Goal: Task Accomplishment & Management: Complete application form

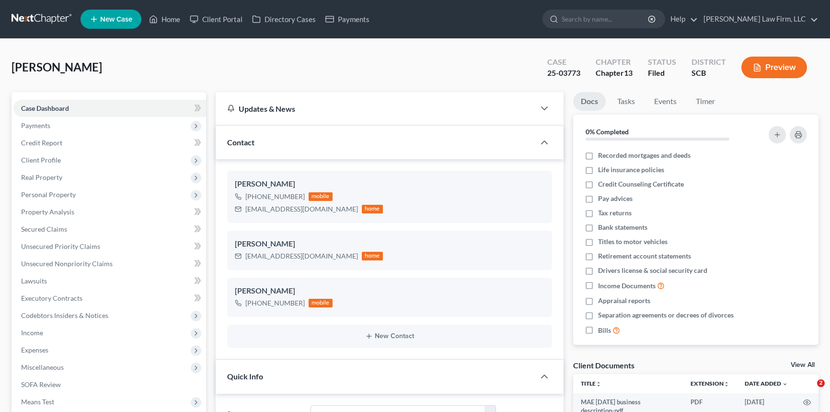
select select "2"
click at [173, 15] on link "Home" at bounding box center [164, 19] width 41 height 17
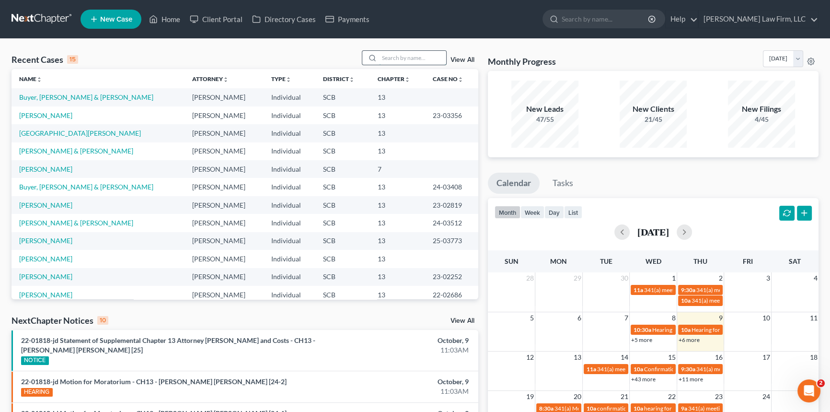
click at [389, 54] on input "search" at bounding box center [412, 58] width 67 height 14
type input "[PERSON_NAME]"
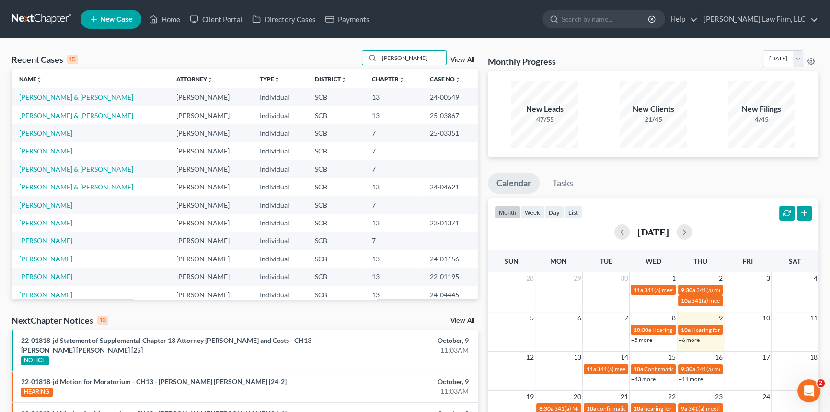
drag, startPoint x: 380, startPoint y: 58, endPoint x: 433, endPoint y: 47, distance: 54.6
click at [433, 47] on div "Recent Cases 15 [PERSON_NAME] View All Name unfold_more expand_more expand_less…" at bounding box center [415, 370] width 830 height 662
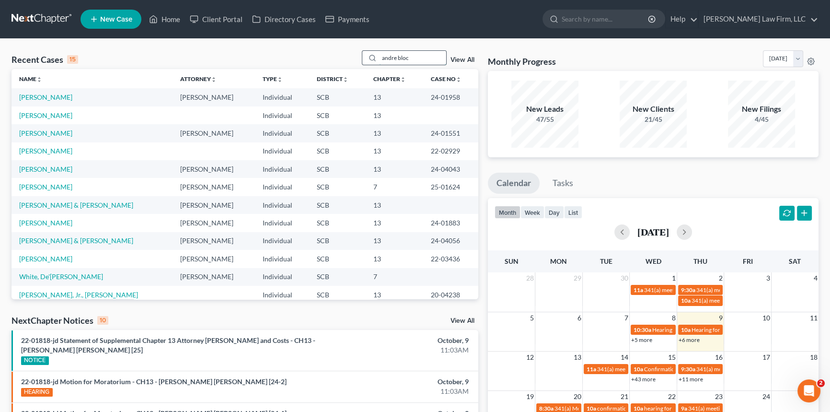
type input "andre block"
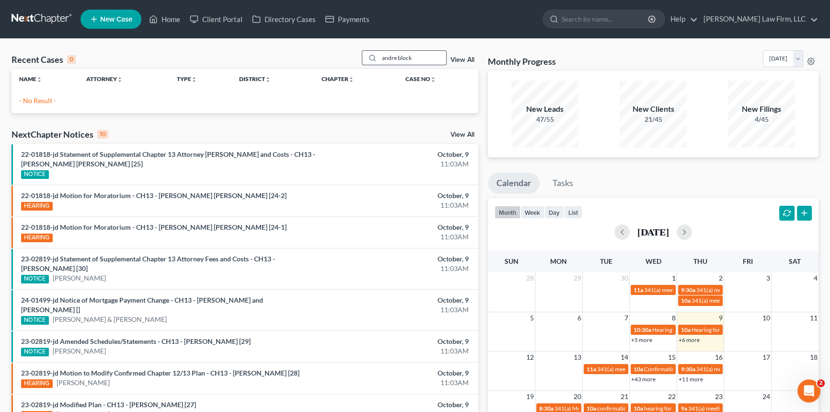
drag, startPoint x: 417, startPoint y: 55, endPoint x: 379, endPoint y: 57, distance: 38.4
click at [379, 57] on input "andre block" at bounding box center [412, 58] width 67 height 14
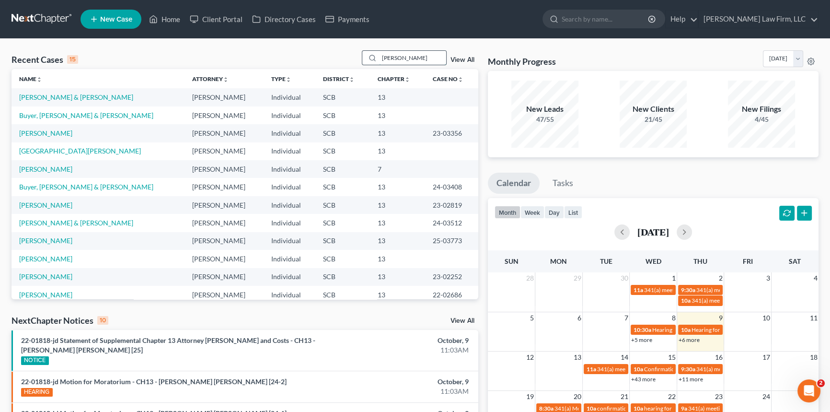
type input "[PERSON_NAME]"
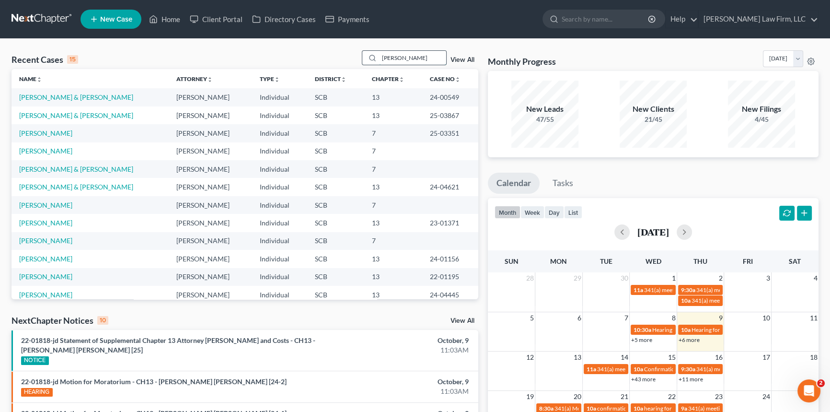
drag, startPoint x: 403, startPoint y: 60, endPoint x: 366, endPoint y: 64, distance: 37.1
click at [366, 64] on div "[PERSON_NAME]" at bounding box center [404, 57] width 85 height 15
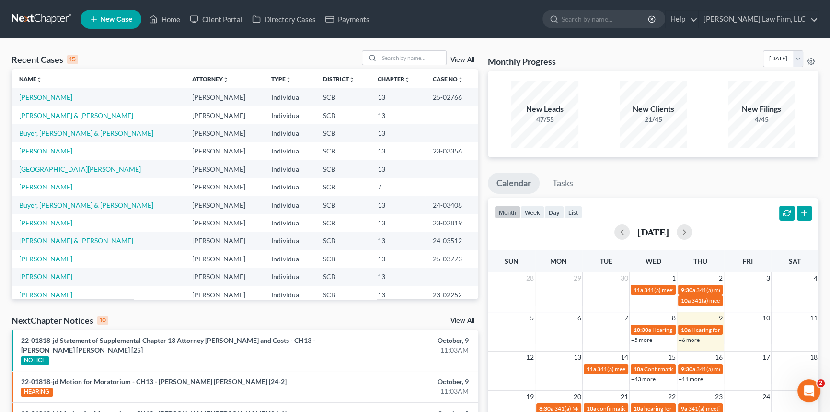
click at [106, 16] on span "New Case" at bounding box center [116, 19] width 32 height 7
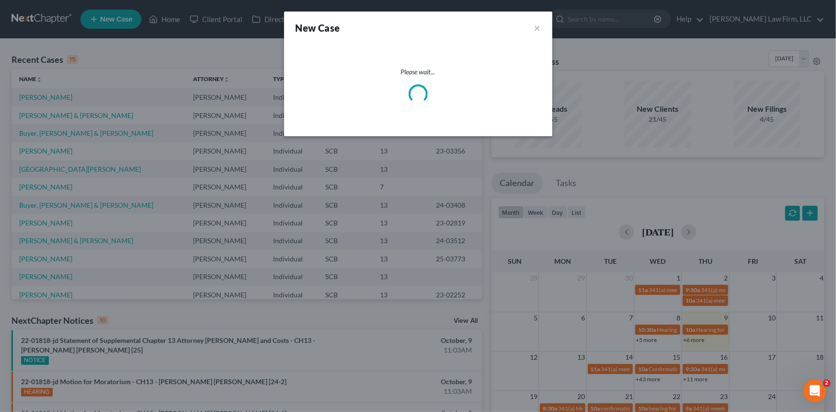
select select "72"
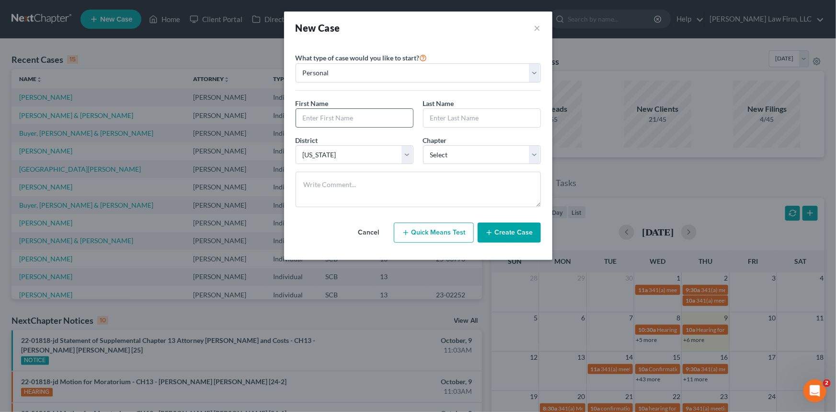
click at [321, 113] on input "text" at bounding box center [354, 118] width 117 height 18
type input "[PERSON_NAME]"
click at [456, 149] on select "Select 7 11 12 13" at bounding box center [482, 154] width 118 height 19
select select "3"
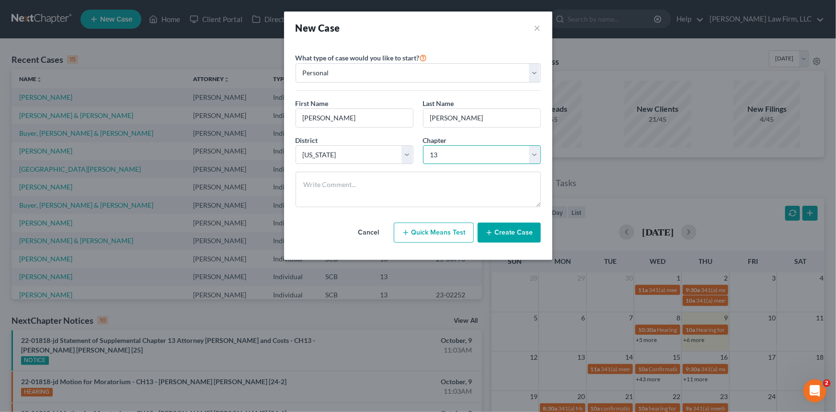
click at [423, 145] on select "Select 7 11 12 13" at bounding box center [482, 154] width 118 height 19
click at [507, 230] on button "Create Case" at bounding box center [509, 232] width 63 height 20
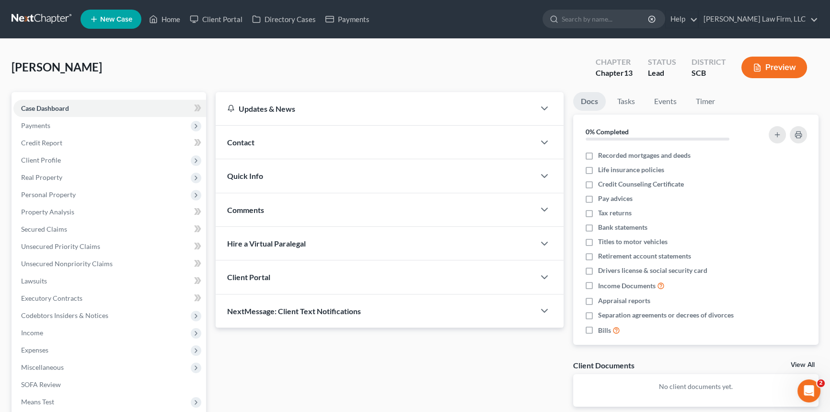
drag, startPoint x: 244, startPoint y: 137, endPoint x: 388, endPoint y: 162, distance: 146.0
click at [245, 138] on span "Contact" at bounding box center [240, 142] width 27 height 9
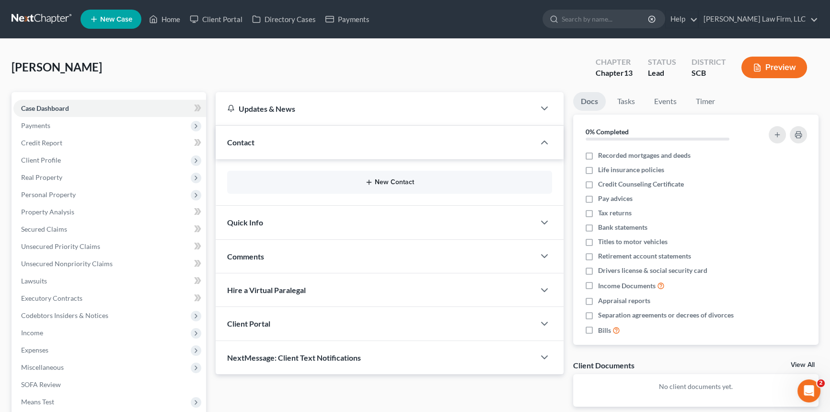
click at [383, 180] on button "New Contact" at bounding box center [390, 182] width 310 height 8
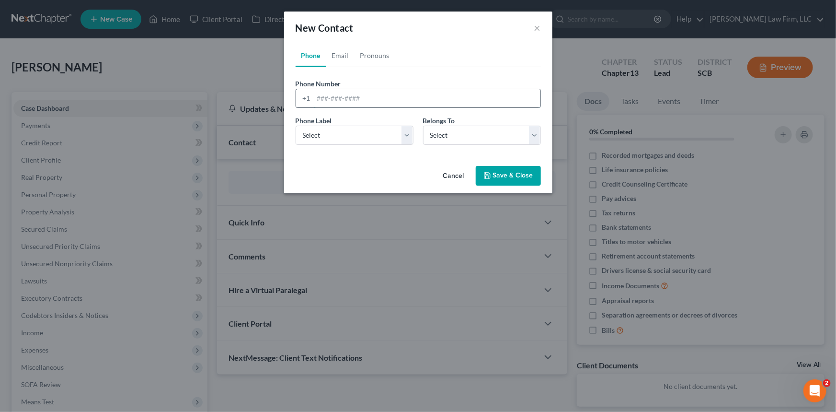
click at [316, 100] on input "tel" at bounding box center [427, 98] width 227 height 18
type input "[PHONE_NUMBER]"
drag, startPoint x: 316, startPoint y: 133, endPoint x: 317, endPoint y: 142, distance: 9.1
click at [316, 133] on select "Select Mobile Home Work Other" at bounding box center [355, 135] width 118 height 19
select select "0"
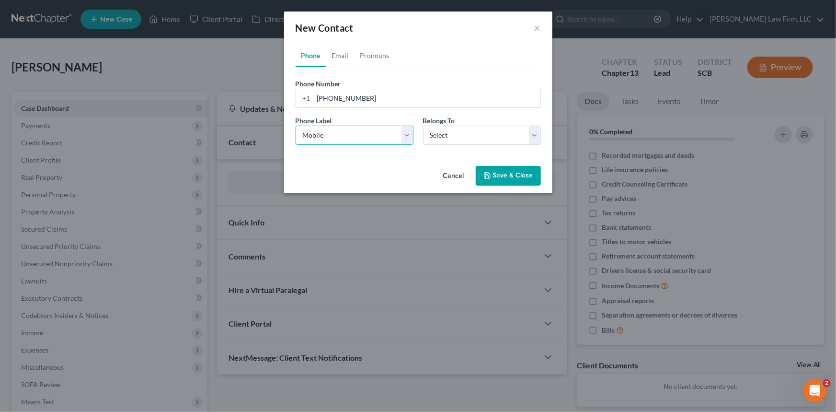
click at [296, 126] on select "Select Mobile Home Work Other" at bounding box center [355, 135] width 118 height 19
click at [455, 132] on select "Select Client Other" at bounding box center [482, 135] width 118 height 19
select select "0"
click at [423, 126] on select "Select Client Other" at bounding box center [482, 135] width 118 height 19
select select "0"
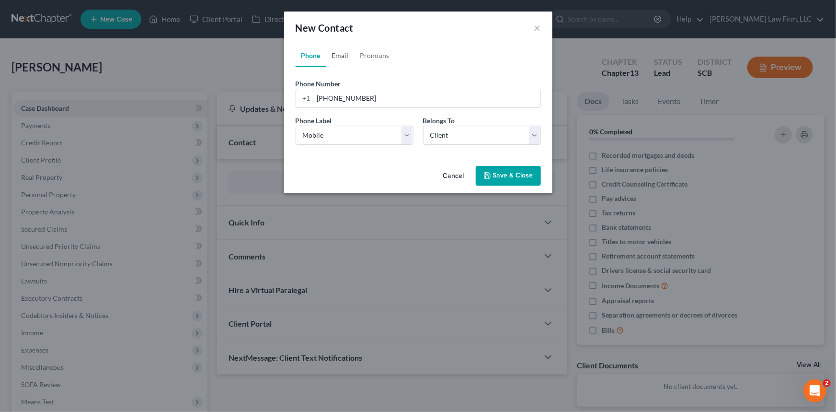
click at [345, 52] on link "Email" at bounding box center [340, 55] width 28 height 23
click at [329, 97] on input "email" at bounding box center [427, 98] width 227 height 18
click at [370, 99] on input "[EMAIL_ADDRESS][DOMAIN_NAME]" at bounding box center [427, 98] width 227 height 18
type input "[EMAIL_ADDRESS][DOMAIN_NAME]"
click at [328, 129] on select "Select Home Work Other" at bounding box center [355, 135] width 118 height 19
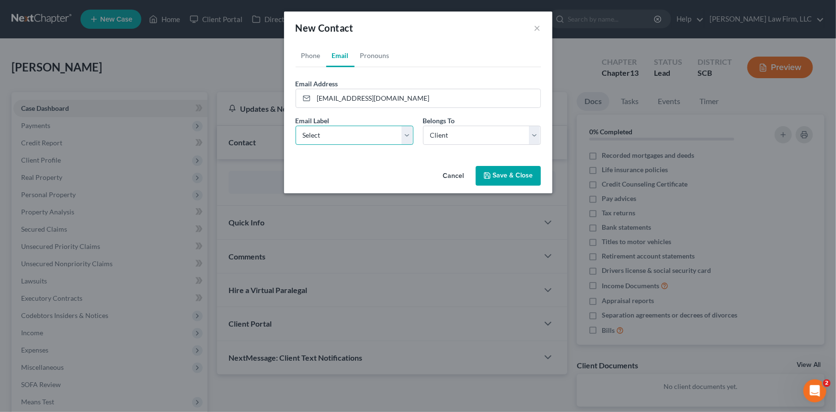
select select "0"
click at [296, 126] on select "Select Home Work Other" at bounding box center [355, 135] width 118 height 19
click at [517, 172] on button "Save & Close" at bounding box center [508, 176] width 65 height 20
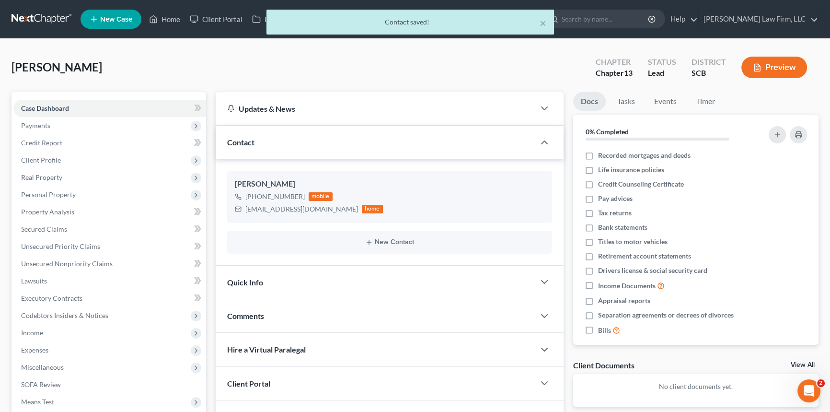
click at [245, 278] on span "Quick Info" at bounding box center [245, 281] width 36 height 9
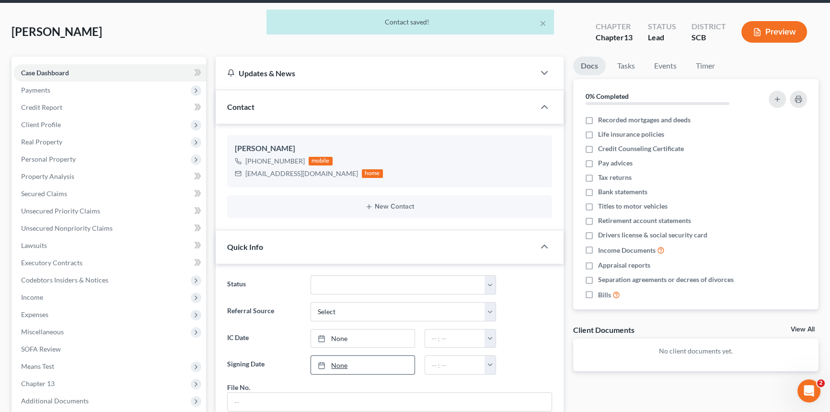
scroll to position [87, 0]
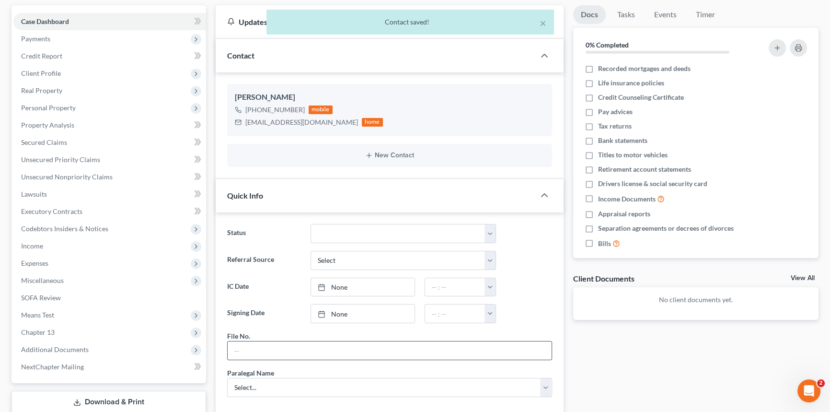
click at [249, 352] on input "text" at bounding box center [390, 350] width 324 height 18
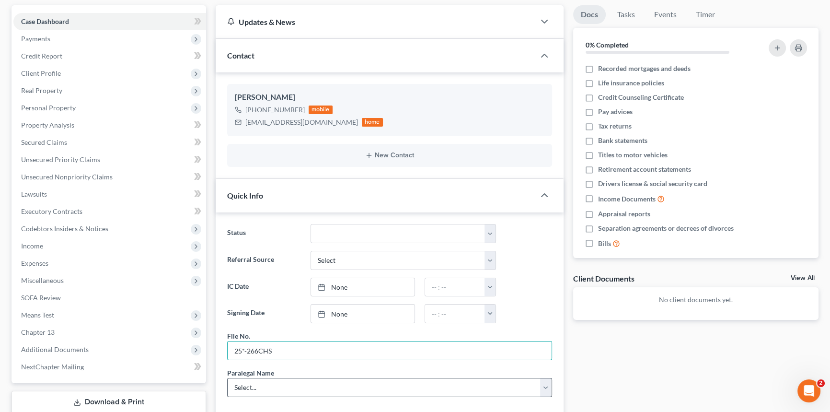
type input "25*-266CHS"
click at [255, 384] on select "Select... [PERSON_NAME] [PERSON_NAME] [PERSON_NAME] [PERSON_NAME]" at bounding box center [389, 387] width 325 height 19
select select "0"
click at [227, 378] on select "Select... [PERSON_NAME] [PERSON_NAME] [PERSON_NAME] [PERSON_NAME]" at bounding box center [389, 387] width 325 height 19
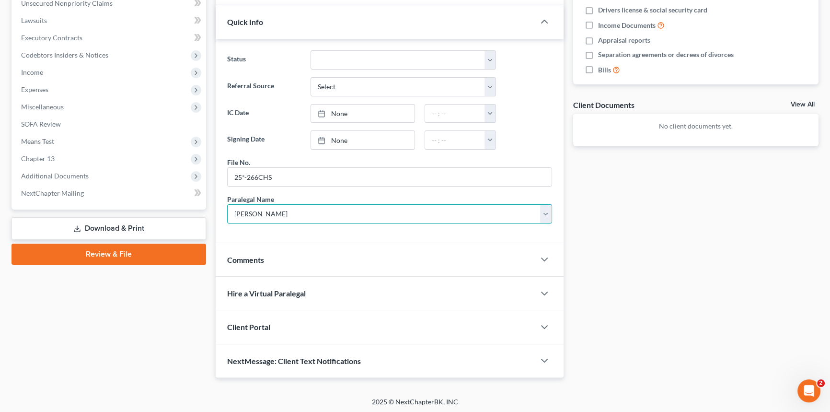
scroll to position [261, 0]
click at [243, 323] on span "Client Portal" at bounding box center [248, 326] width 43 height 9
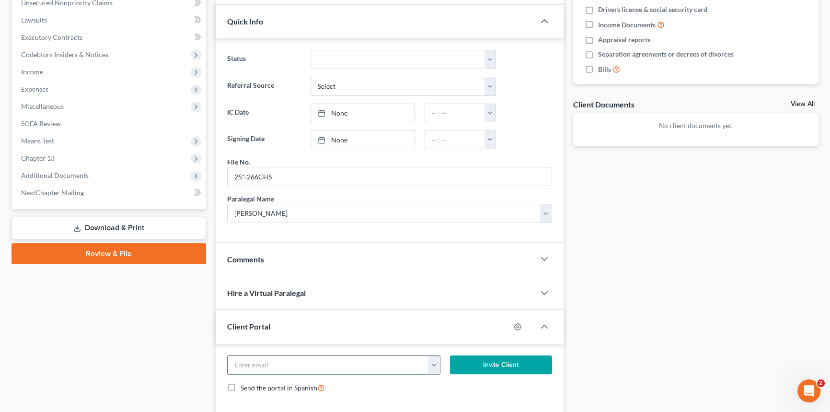
click at [246, 361] on input "email" at bounding box center [328, 365] width 201 height 18
type input "[EMAIL_ADDRESS][DOMAIN_NAME]"
click at [497, 358] on button "Invite Client" at bounding box center [501, 364] width 102 height 19
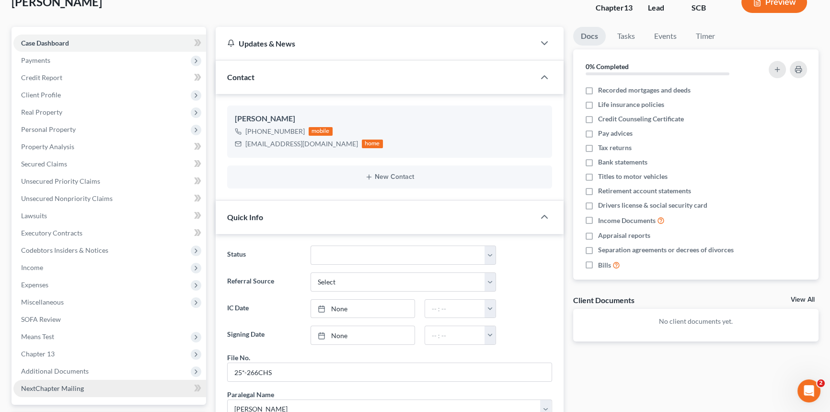
scroll to position [0, 0]
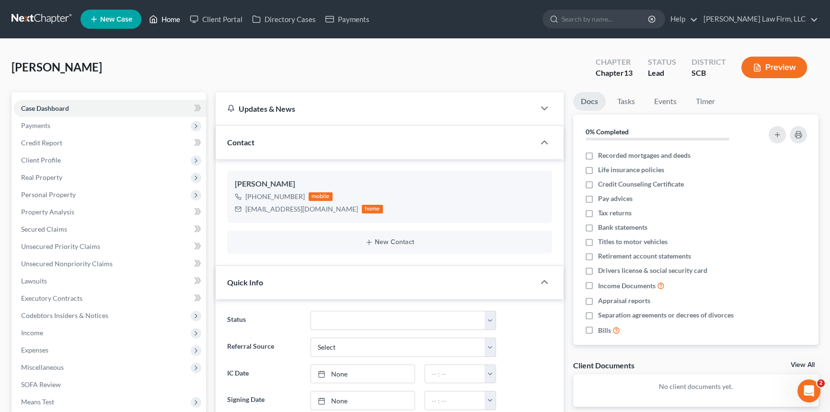
click at [173, 15] on link "Home" at bounding box center [164, 19] width 41 height 17
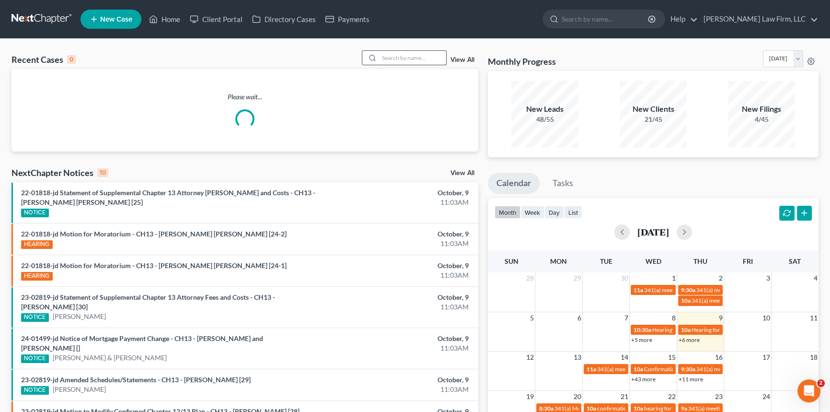
click at [383, 54] on input "search" at bounding box center [412, 58] width 67 height 14
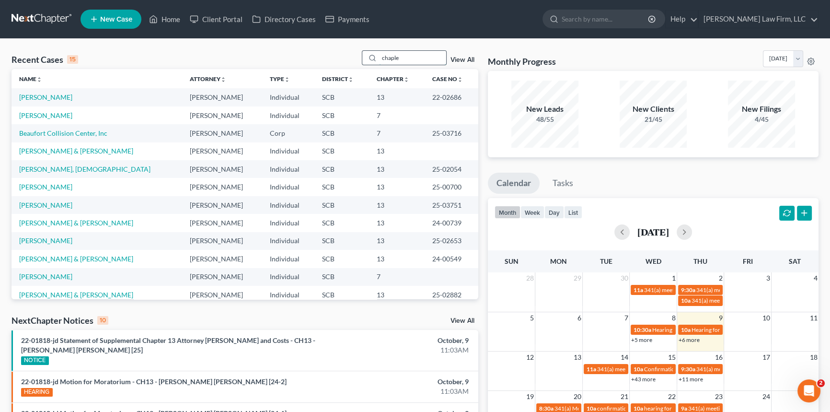
type input "[PERSON_NAME]"
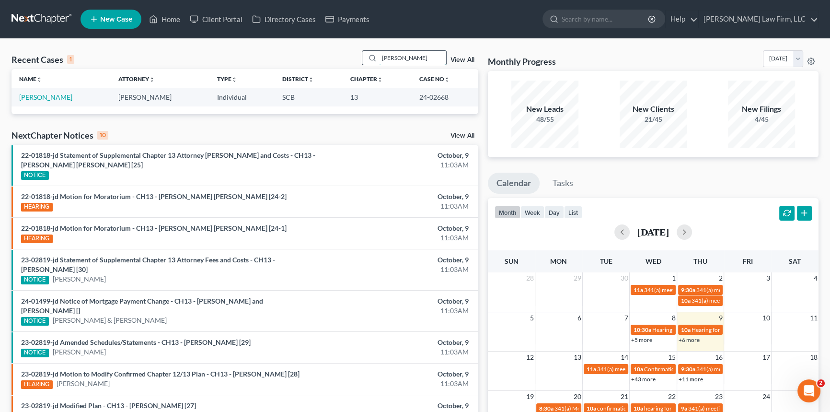
drag, startPoint x: 381, startPoint y: 57, endPoint x: 414, endPoint y: 56, distance: 33.1
click at [414, 56] on input "[PERSON_NAME]" at bounding box center [412, 58] width 67 height 14
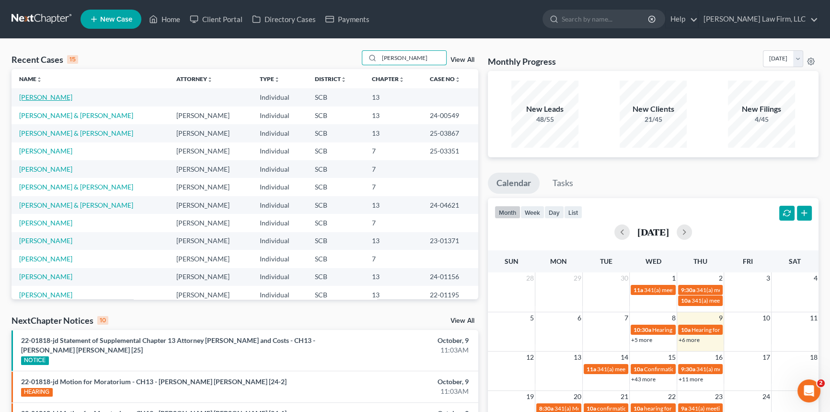
type input "[PERSON_NAME]"
click at [53, 94] on link "[PERSON_NAME]" at bounding box center [45, 97] width 53 height 8
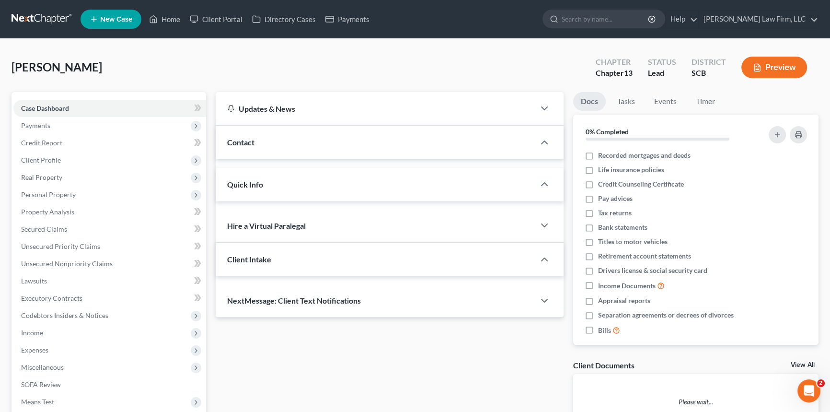
select select "0"
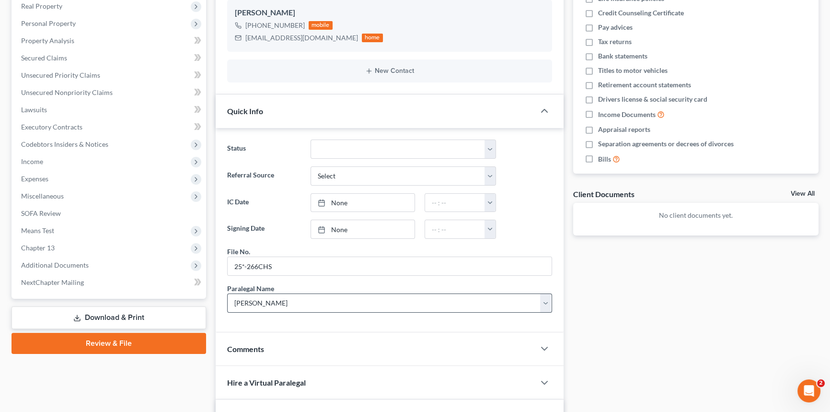
scroll to position [174, 0]
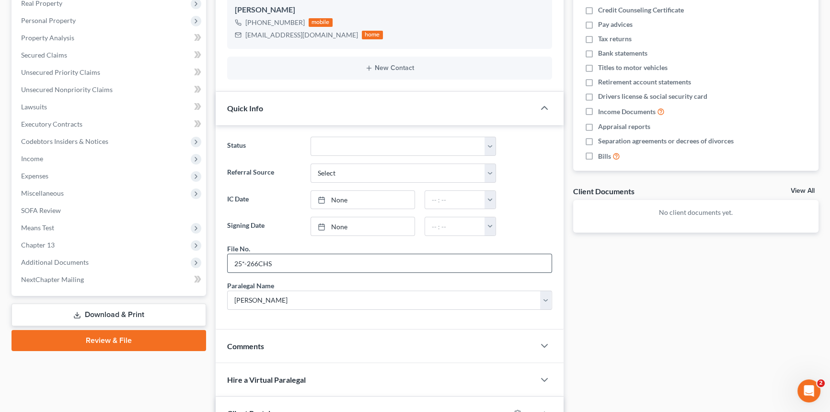
click at [243, 259] on input "25*-266CHS" at bounding box center [390, 263] width 324 height 18
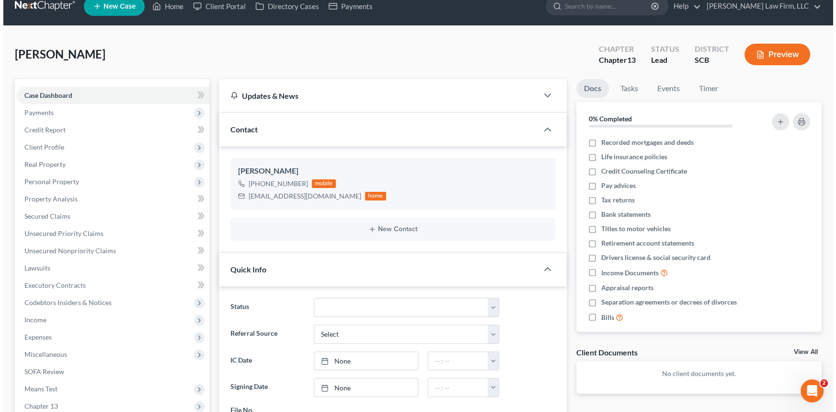
scroll to position [0, 0]
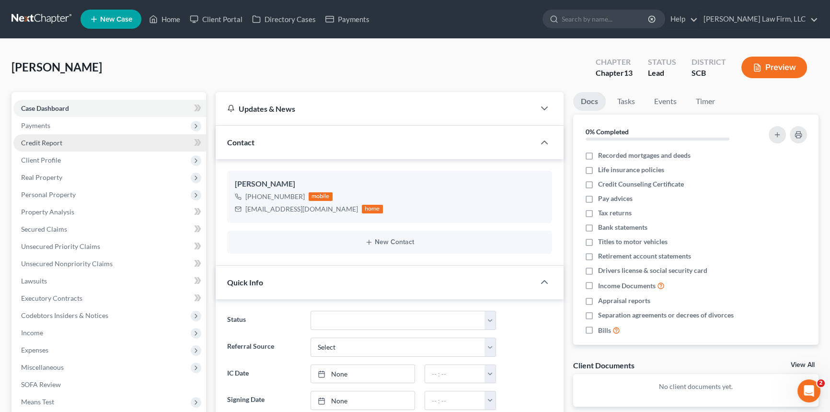
type input "25-266CHS"
click at [41, 139] on span "Credit Report" at bounding box center [41, 142] width 41 height 8
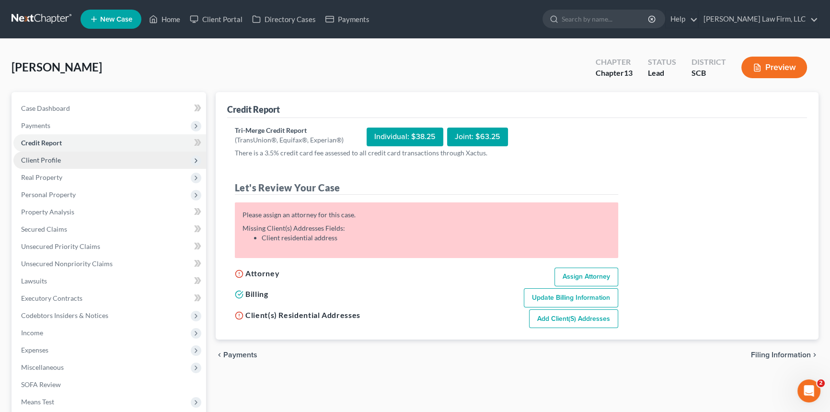
click at [39, 156] on span "Client Profile" at bounding box center [41, 160] width 40 height 8
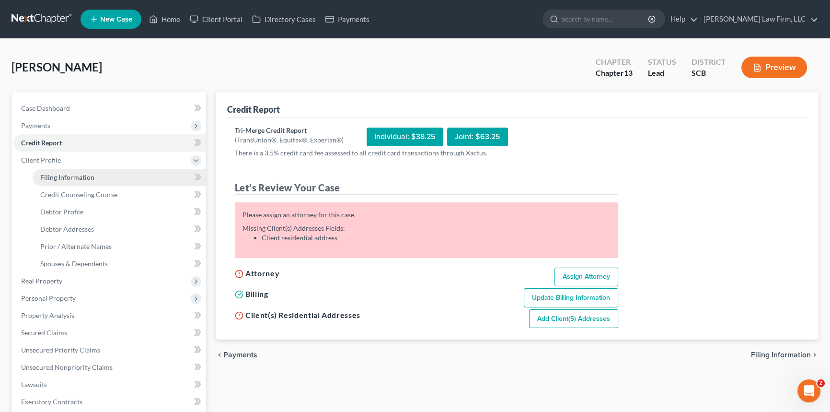
click at [61, 174] on span "Filing Information" at bounding box center [67, 177] width 54 height 8
select select "1"
select select "0"
select select "3"
select select "72"
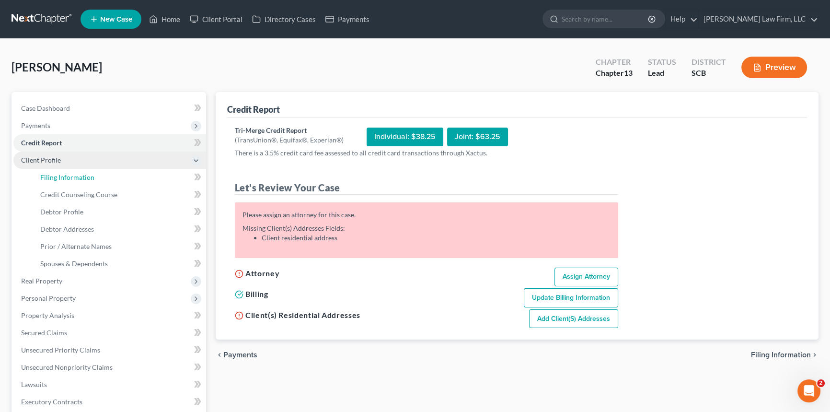
select select "42"
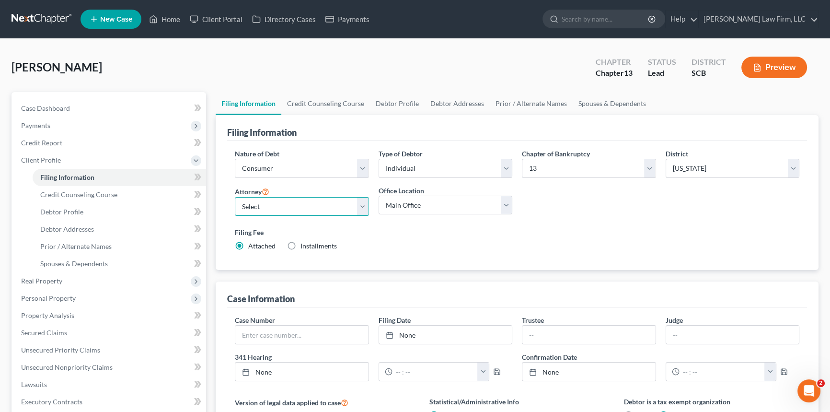
click at [363, 206] on select "Select [PERSON_NAME] - SCB [PERSON_NAME] - SCB" at bounding box center [302, 206] width 134 height 19
select select "0"
click at [235, 197] on select "Select [PERSON_NAME] - SCB [PERSON_NAME] - SCB" at bounding box center [302, 206] width 134 height 19
click at [66, 209] on span "Debtor Profile" at bounding box center [61, 212] width 43 height 8
select select "0"
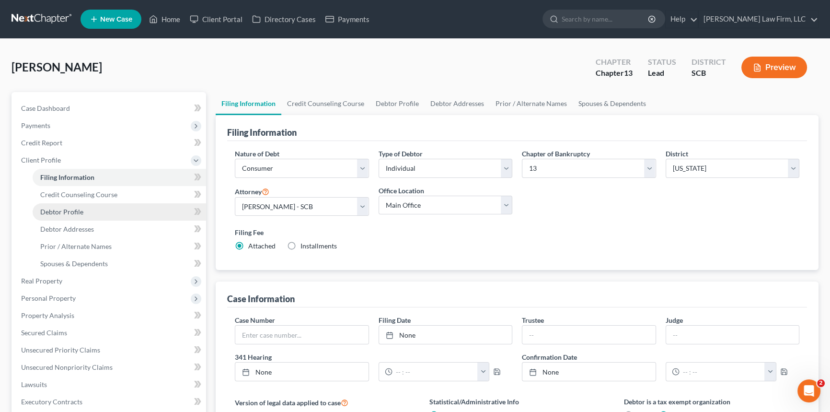
select select "0"
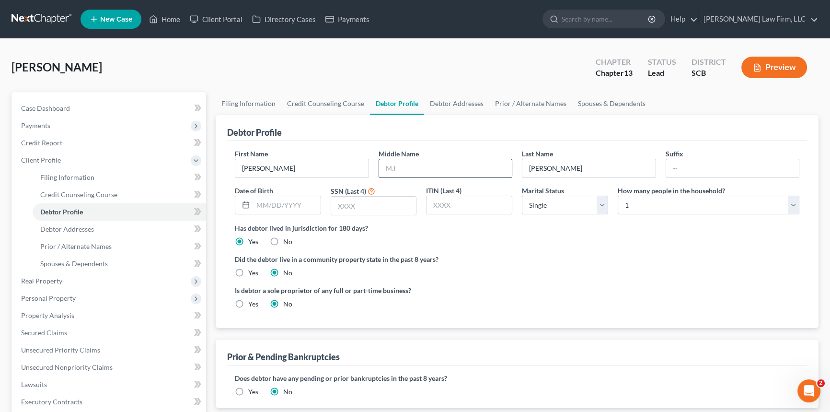
click at [385, 161] on input "text" at bounding box center [445, 168] width 133 height 18
type input "Rashaad"
click at [81, 222] on link "Debtor Addresses" at bounding box center [119, 228] width 173 height 17
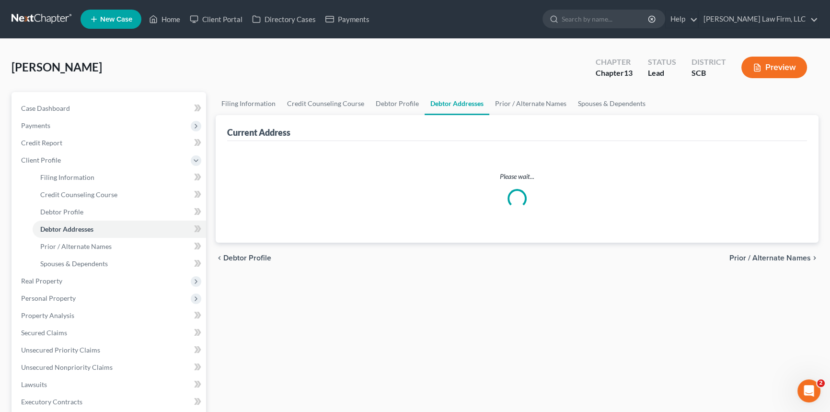
select select "0"
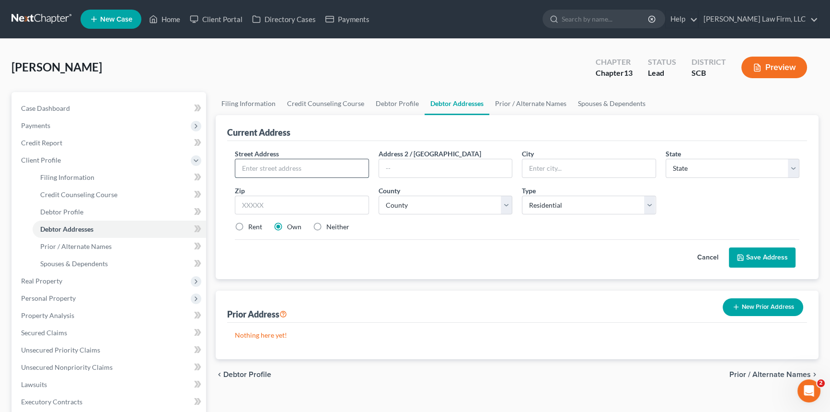
click at [253, 165] on input "text" at bounding box center [301, 168] width 133 height 18
type input "[STREET_ADDRESS]"
type input "[GEOGRAPHIC_DATA]"
select select "42"
click at [277, 206] on input "294858" at bounding box center [302, 205] width 134 height 19
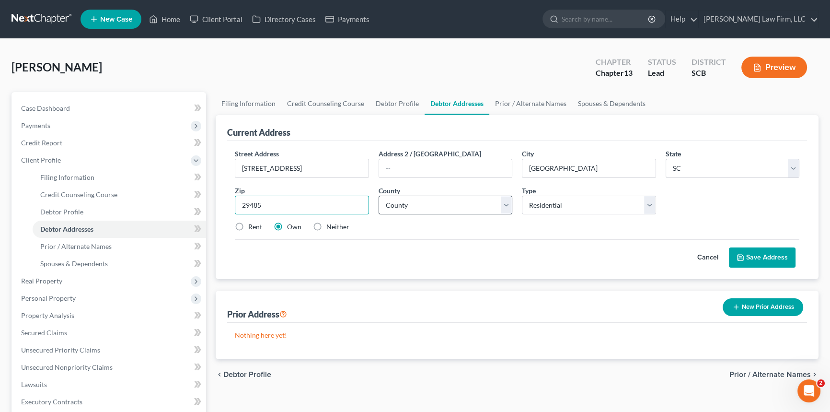
type input "29485"
click at [394, 207] on select "County [GEOGRAPHIC_DATA] [GEOGRAPHIC_DATA] [GEOGRAPHIC_DATA] [GEOGRAPHIC_DATA] …" at bounding box center [446, 205] width 134 height 19
select select "17"
click at [379, 196] on select "County [GEOGRAPHIC_DATA] [GEOGRAPHIC_DATA] [GEOGRAPHIC_DATA] [GEOGRAPHIC_DATA] …" at bounding box center [446, 205] width 134 height 19
click at [752, 254] on button "Save Address" at bounding box center [762, 257] width 67 height 20
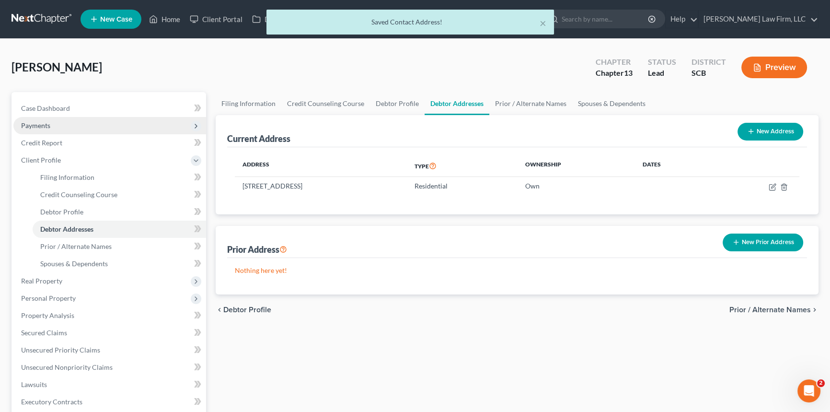
click at [34, 123] on span "Payments" at bounding box center [35, 125] width 29 height 8
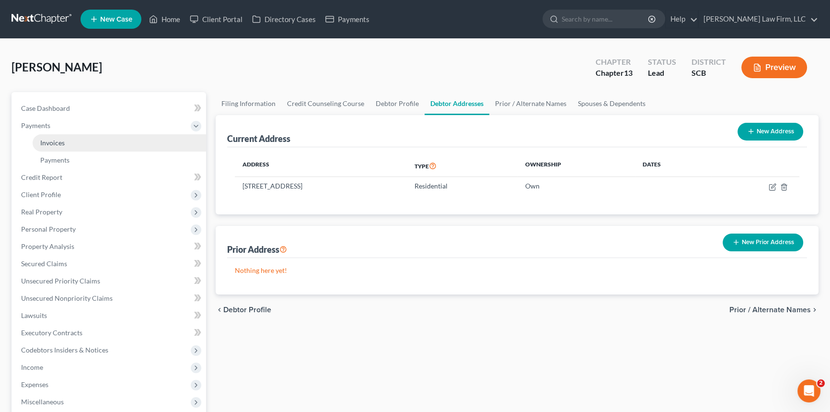
click at [59, 141] on span "Invoices" at bounding box center [52, 142] width 24 height 8
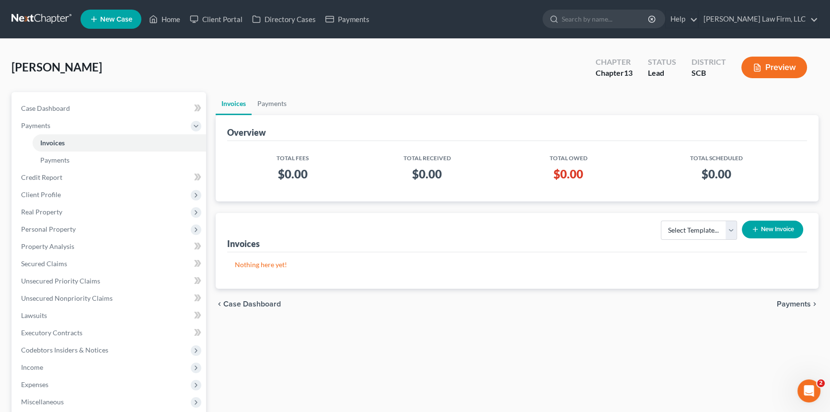
click at [773, 225] on button "New Invoice" at bounding box center [772, 229] width 61 height 18
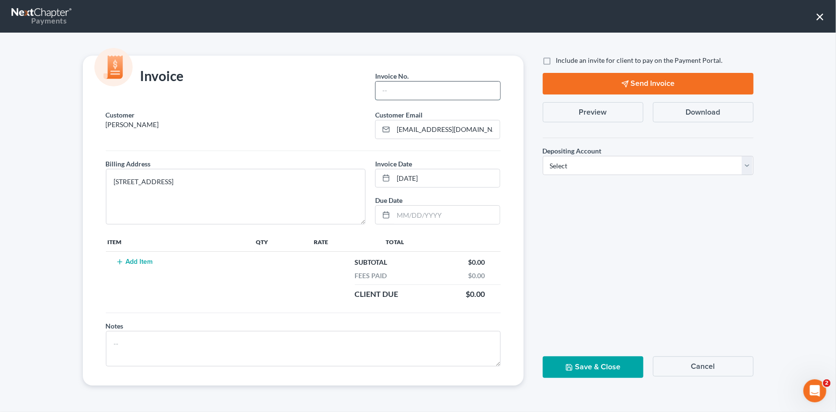
click at [397, 91] on input "text" at bounding box center [438, 90] width 124 height 18
type input "25-266CHS"
click at [144, 260] on button "Add Item" at bounding box center [135, 262] width 42 height 8
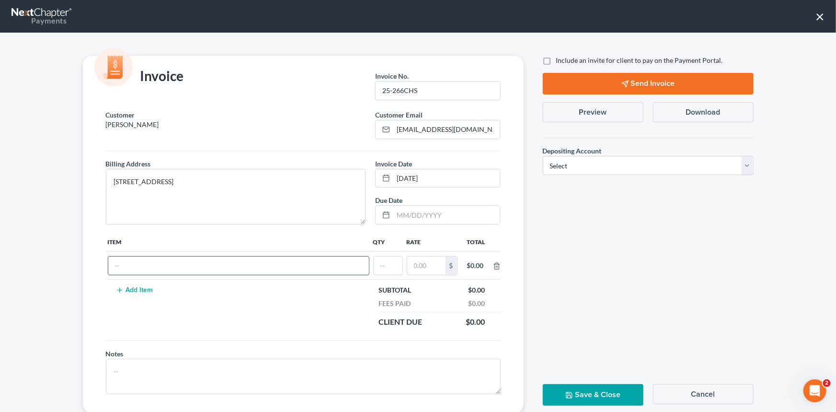
click at [127, 264] on input "text" at bounding box center [238, 265] width 261 height 18
type input "Chapter 13 Fees"
type input "1"
type input "1,500.00"
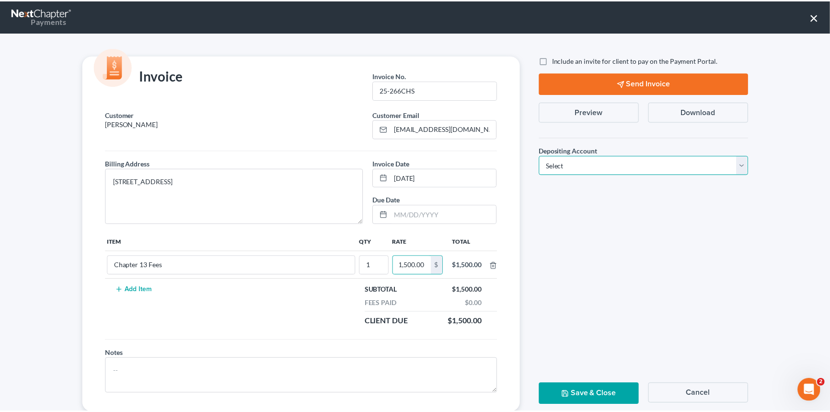
scroll to position [0, 0]
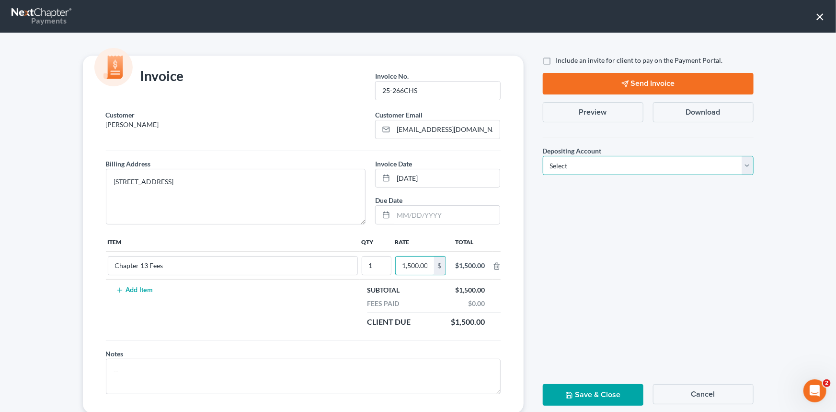
drag, startPoint x: 609, startPoint y: 158, endPoint x: 604, endPoint y: 170, distance: 12.9
click at [609, 158] on select "Select Operation Trust" at bounding box center [648, 165] width 211 height 19
select select "1"
click at [543, 156] on select "Select Operation Trust" at bounding box center [648, 165] width 211 height 19
drag, startPoint x: 610, startPoint y: 390, endPoint x: 296, endPoint y: 346, distance: 316.4
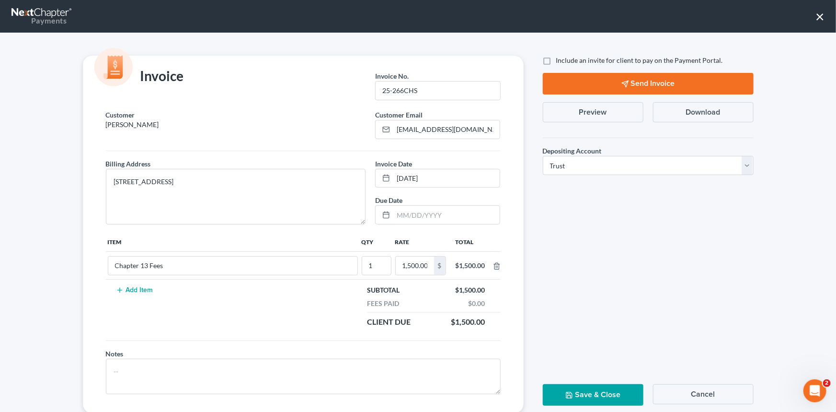
click at [609, 389] on button "Save & Close" at bounding box center [593, 395] width 101 height 22
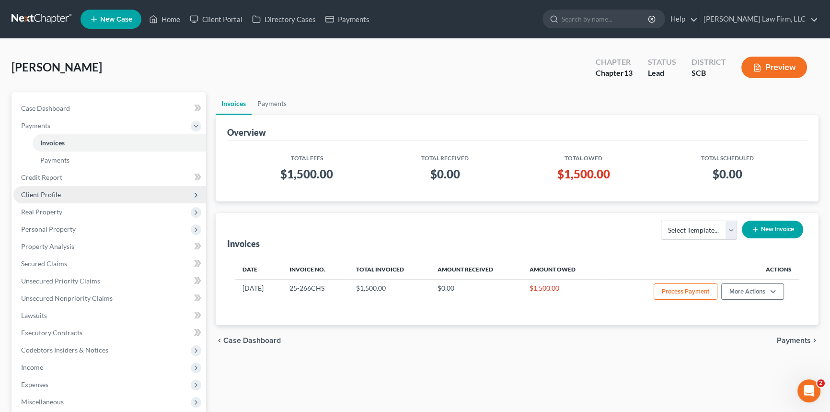
click at [42, 189] on span "Client Profile" at bounding box center [109, 194] width 193 height 17
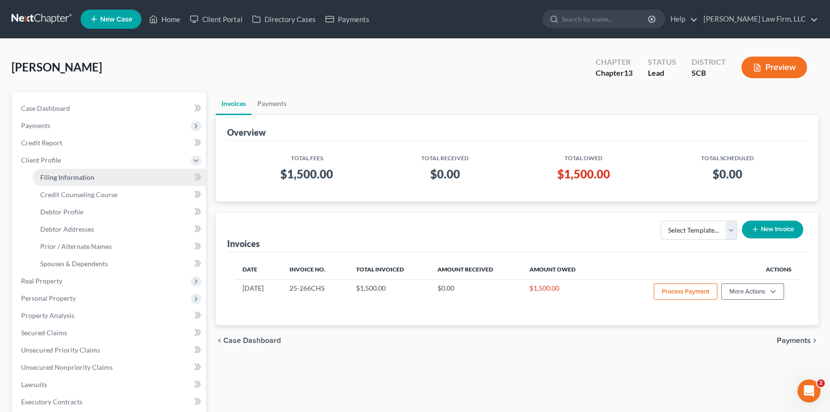
click at [58, 173] on span "Filing Information" at bounding box center [67, 177] width 54 height 8
select select "1"
select select "0"
select select "3"
select select "72"
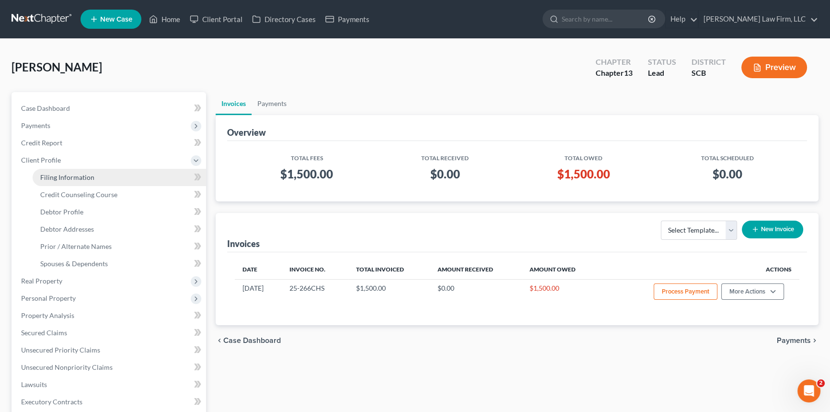
select select "0"
select select "42"
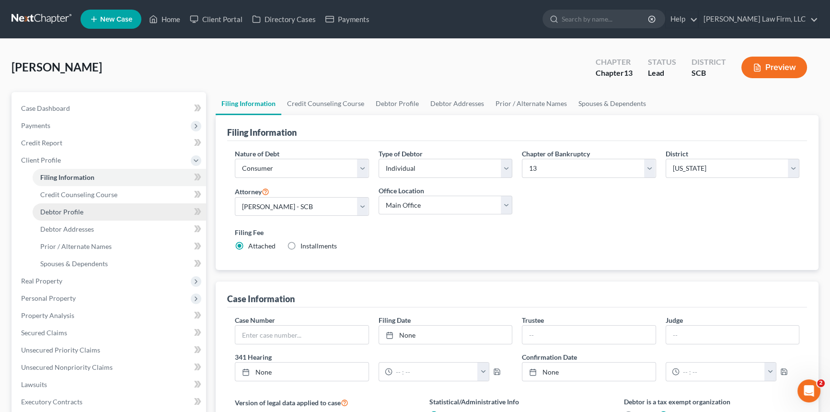
click at [62, 208] on span "Debtor Profile" at bounding box center [61, 212] width 43 height 8
select select "0"
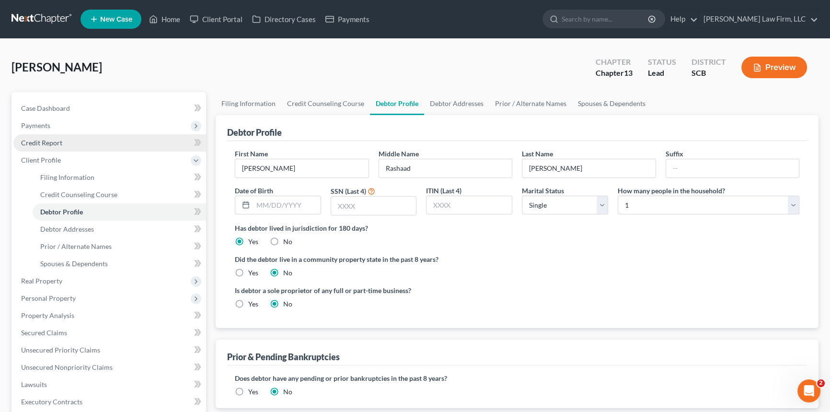
click at [39, 141] on span "Credit Report" at bounding box center [41, 142] width 41 height 8
drag, startPoint x: 37, startPoint y: 120, endPoint x: 43, endPoint y: 123, distance: 6.0
click at [37, 120] on span "Payments" at bounding box center [109, 125] width 193 height 17
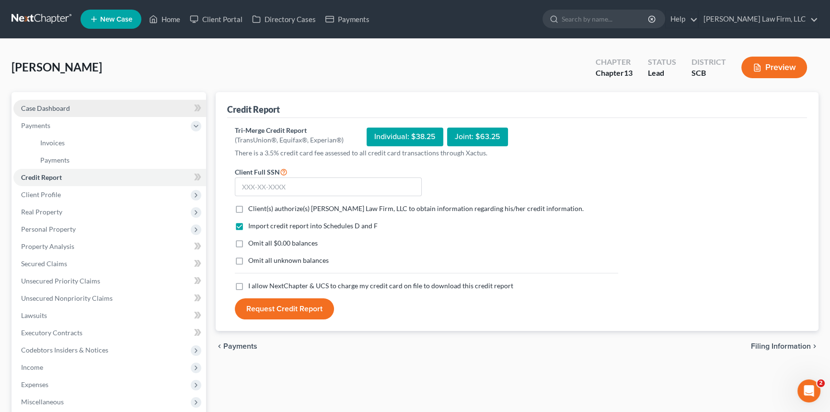
click at [48, 106] on span "Case Dashboard" at bounding box center [45, 108] width 49 height 8
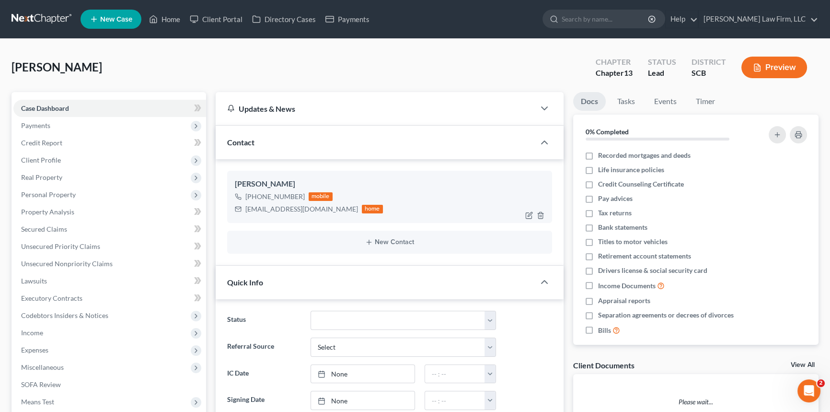
select select "0"
